Goal: Transaction & Acquisition: Subscribe to service/newsletter

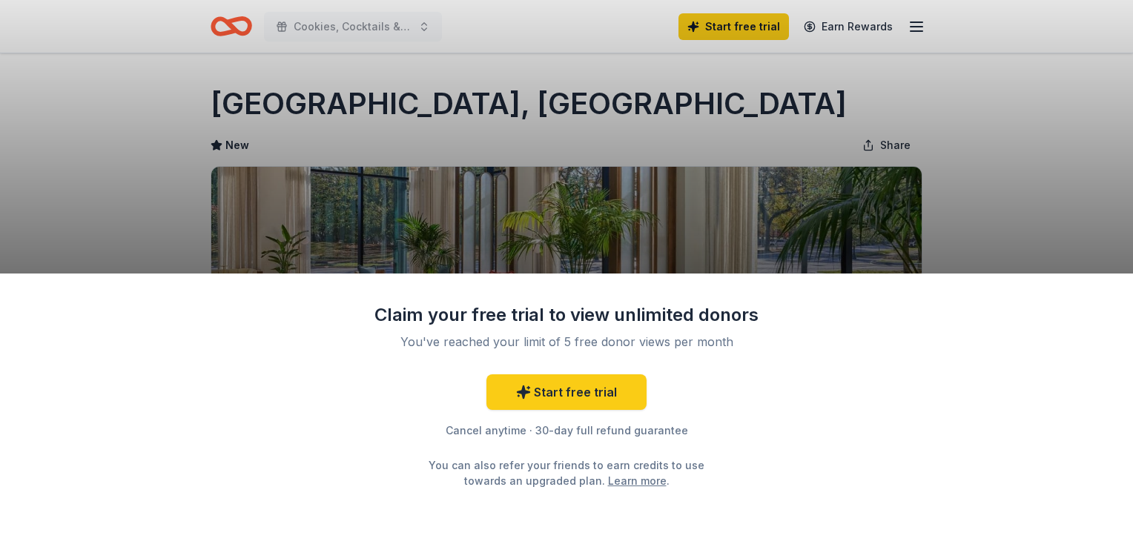
click at [1050, 206] on div "Claim your free trial to view unlimited donors You've reached your limit of 5 f…" at bounding box center [566, 273] width 1133 height 547
click at [783, 140] on div "Claim your free trial to view unlimited donors You've reached your limit of 5 f…" at bounding box center [566, 273] width 1133 height 547
click at [573, 391] on link "Start free trial" at bounding box center [566, 392] width 160 height 36
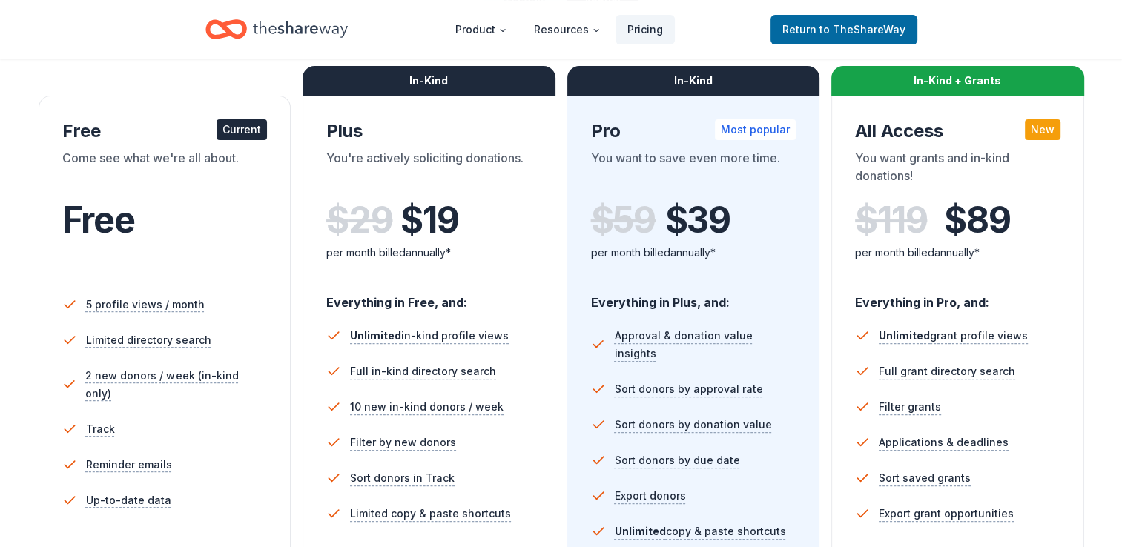
scroll to position [148, 0]
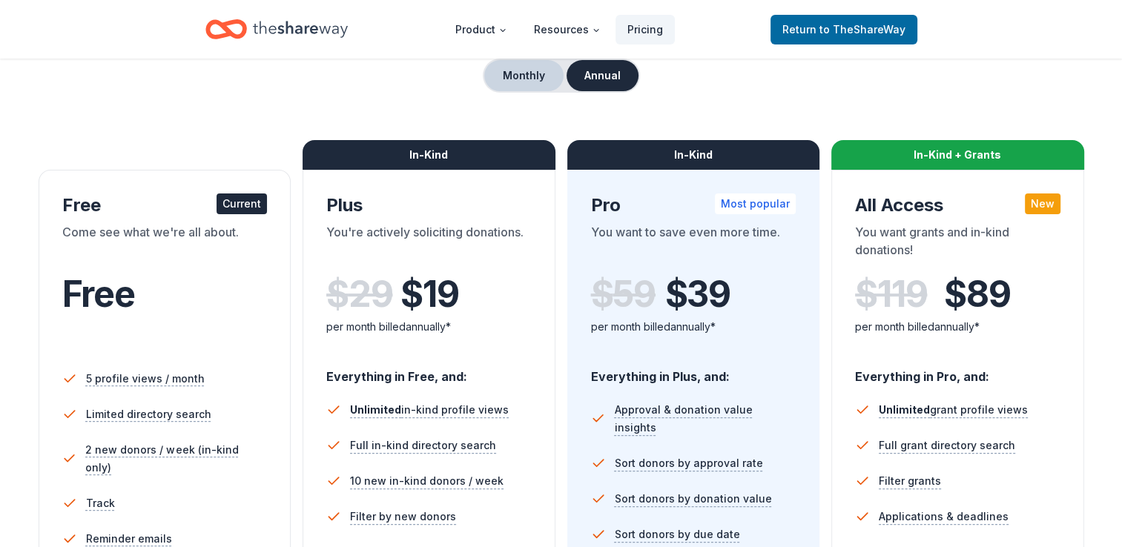
click at [525, 70] on button "Monthly" at bounding box center [523, 75] width 79 height 31
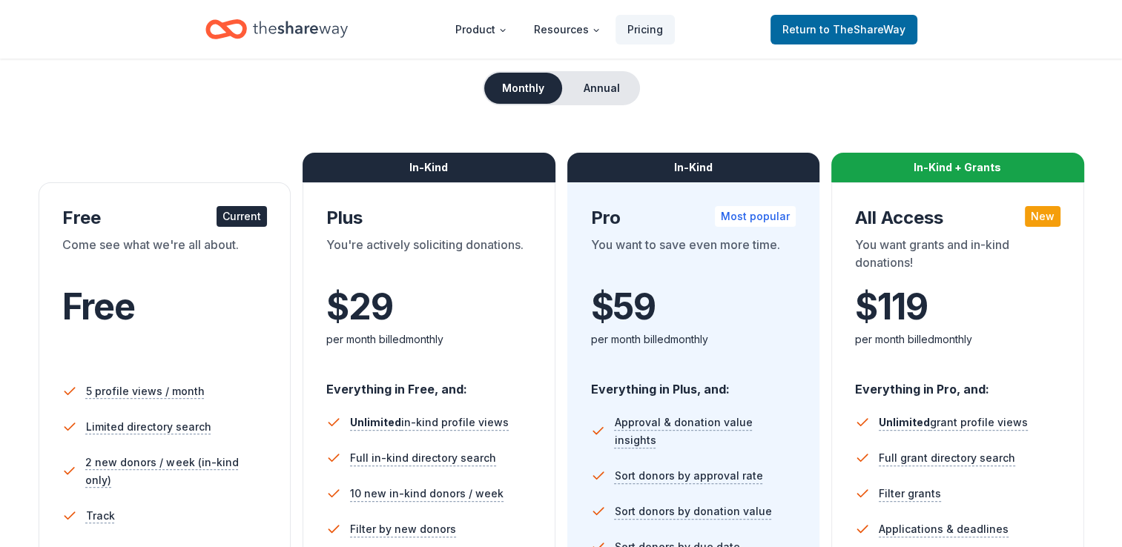
scroll to position [74, 0]
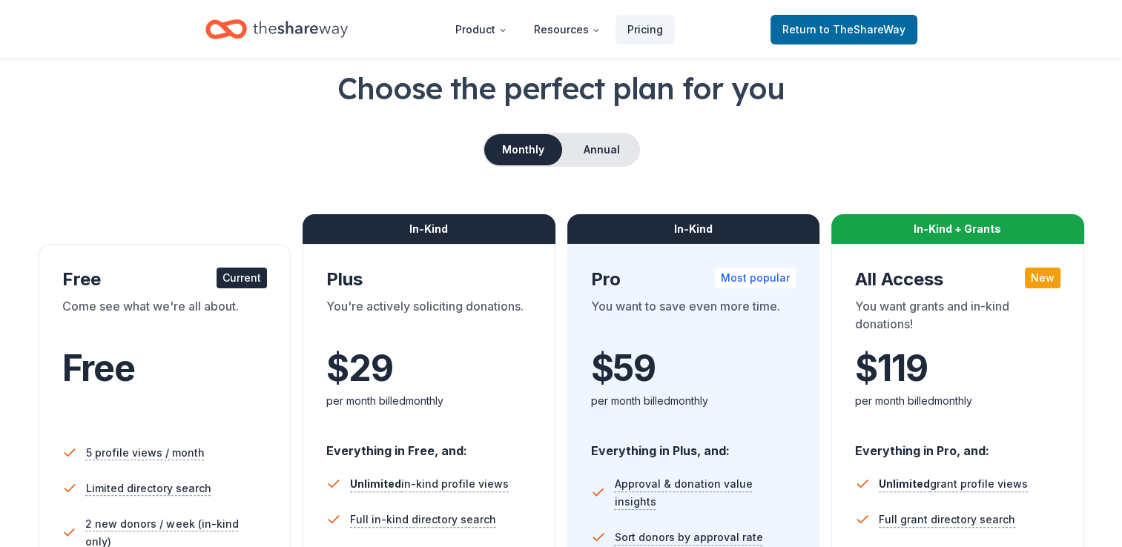
click at [237, 279] on div "Current" at bounding box center [241, 278] width 50 height 21
click at [839, 33] on span "to TheShareWay" at bounding box center [862, 29] width 86 height 13
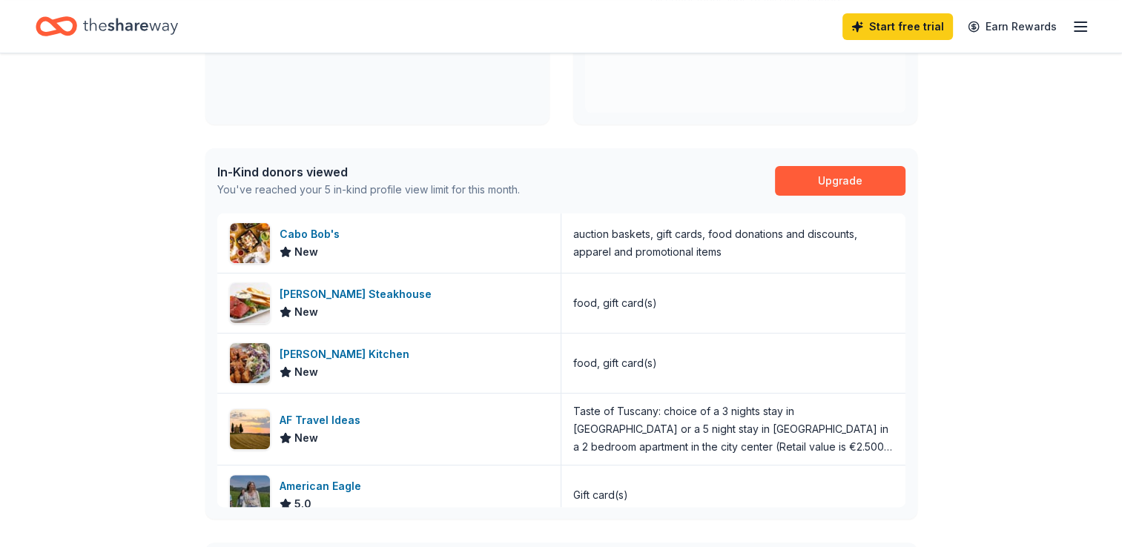
scroll to position [371, 0]
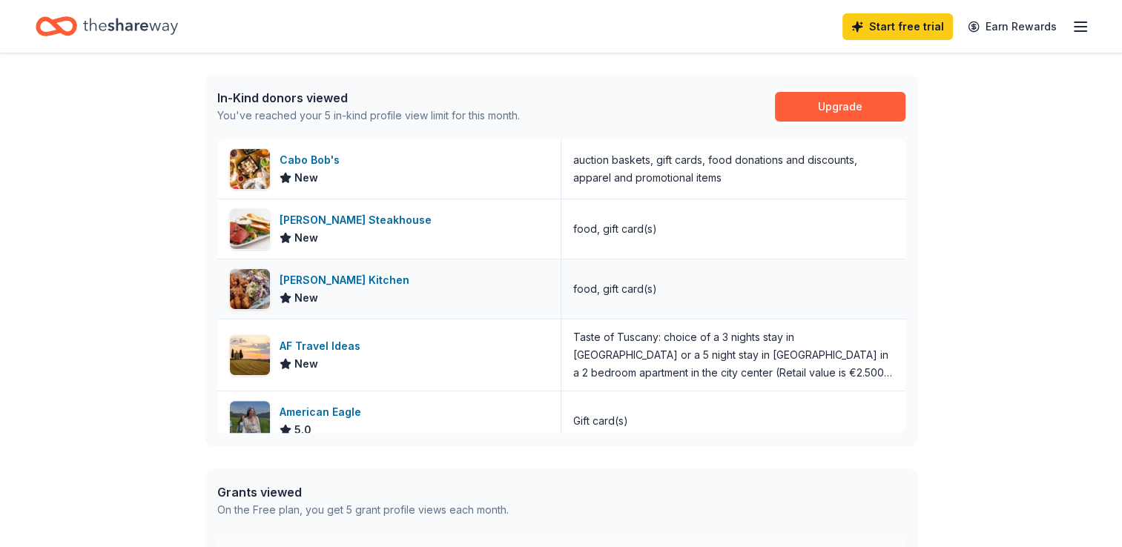
click at [315, 276] on div "[PERSON_NAME] Kitchen" at bounding box center [348, 280] width 136 height 18
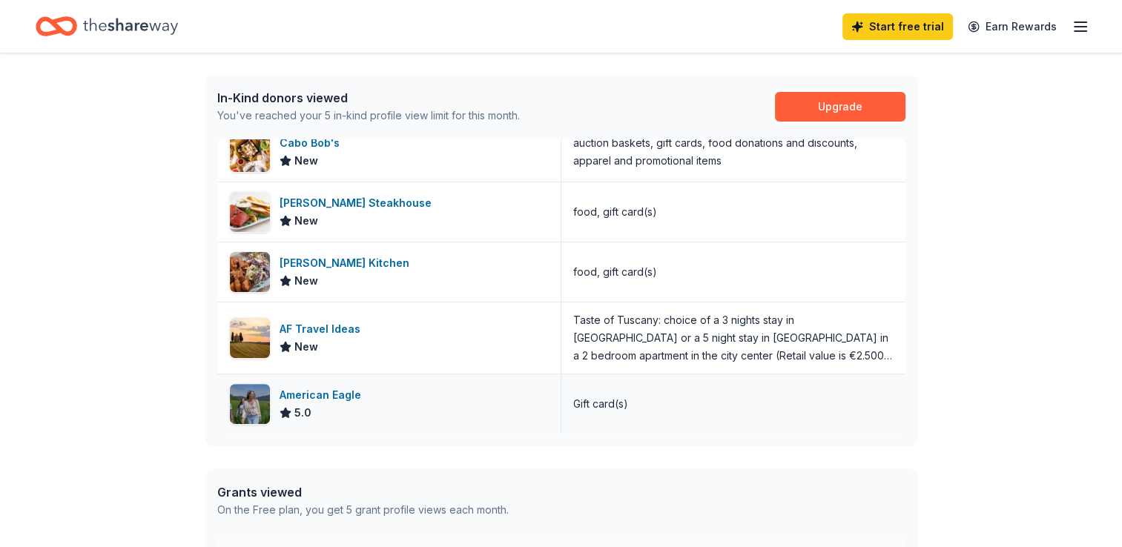
scroll to position [0, 0]
